Goal: Transaction & Acquisition: Purchase product/service

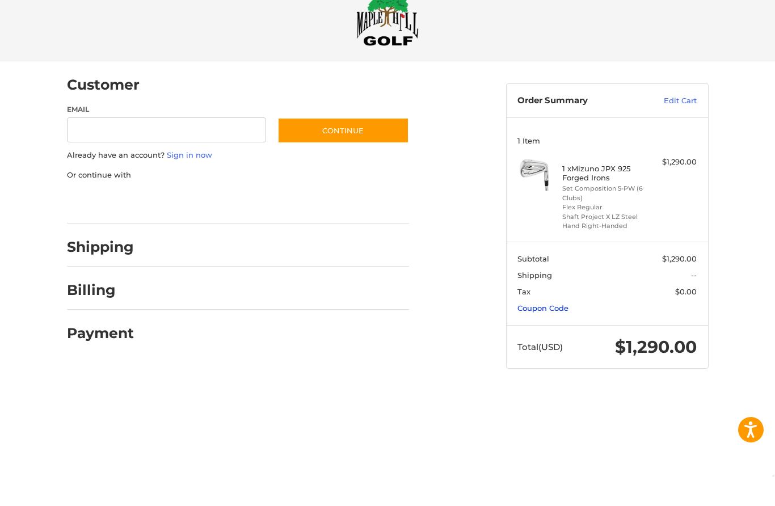
click at [555, 333] on link "Coupon Code" at bounding box center [542, 337] width 51 height 9
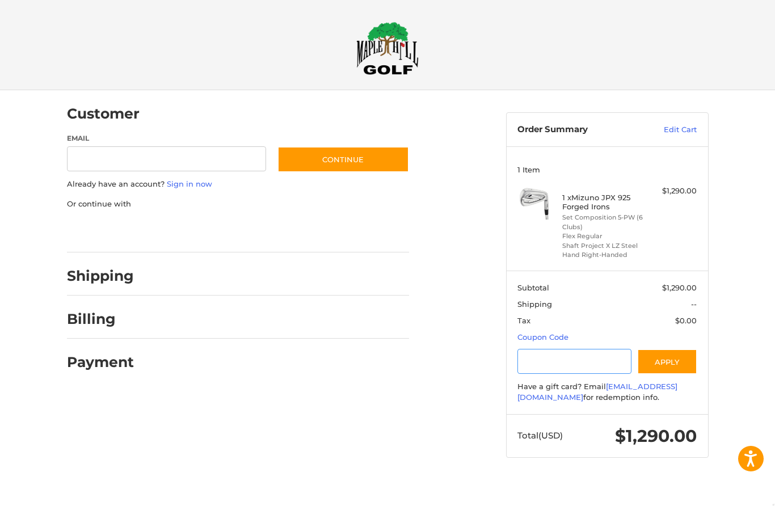
click at [576, 358] on input "Gift Certificate or Coupon Code" at bounding box center [574, 362] width 114 height 26
type input "*********"
click at [685, 350] on button "Apply" at bounding box center [667, 362] width 60 height 26
